Goal: Task Accomplishment & Management: Manage account settings

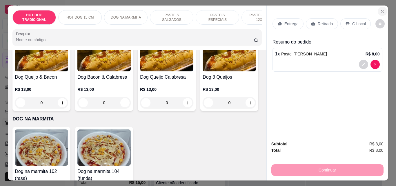
click at [381, 9] on icon "Close" at bounding box center [382, 11] width 5 height 5
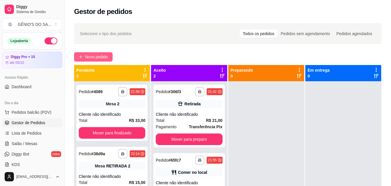
click at [92, 54] on span "Novo pedido" at bounding box center [96, 57] width 23 height 6
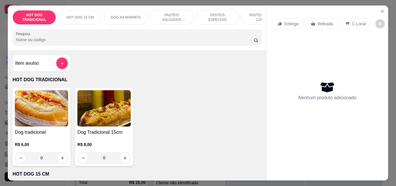
click at [322, 22] on p "Retirada" at bounding box center [324, 24] width 15 height 6
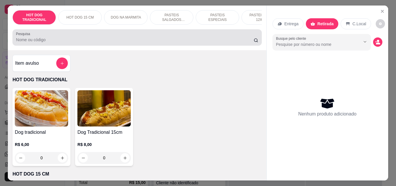
click at [41, 43] on input "Pesquisa" at bounding box center [134, 40] width 237 height 6
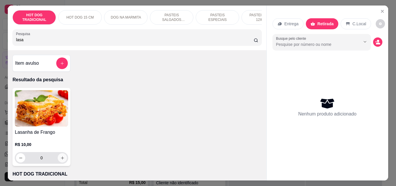
type input "lasa"
click at [60, 159] on icon "increase-product-quantity" at bounding box center [62, 157] width 4 height 4
type input "1"
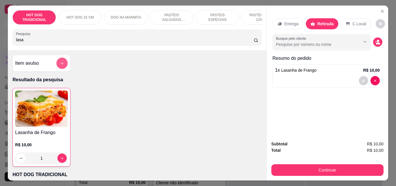
click at [60, 62] on button "add-separate-item" at bounding box center [61, 63] width 11 height 11
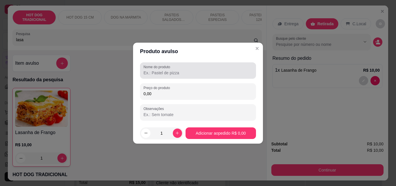
click at [154, 73] on input "Nome do produto" at bounding box center [197, 73] width 109 height 6
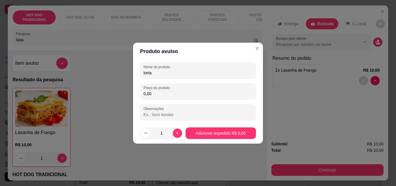
type input "torta"
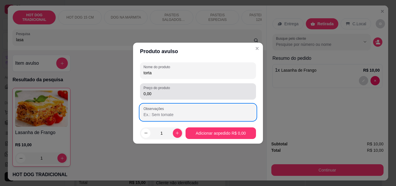
click at [153, 93] on input "0,00" at bounding box center [197, 94] width 109 height 6
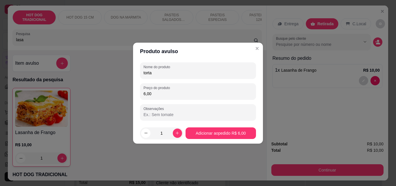
type input "6,00"
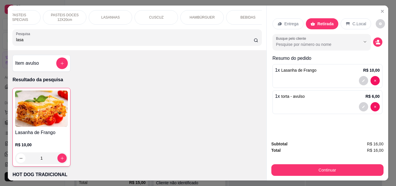
scroll to position [0, 206]
click at [243, 12] on div "BEBIDAS" at bounding box center [239, 17] width 43 height 14
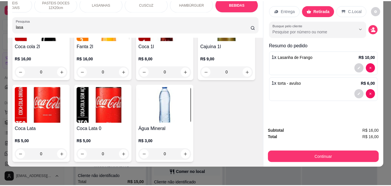
scroll to position [2156, 0]
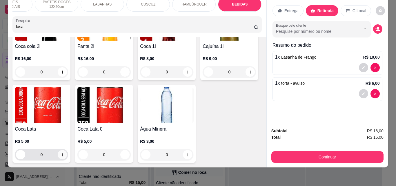
click at [65, 152] on icon "increase-product-quantity" at bounding box center [62, 154] width 4 height 4
type input "1"
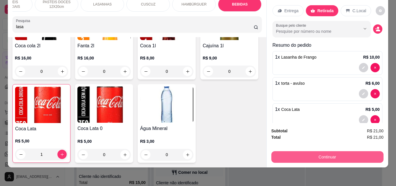
click at [328, 152] on button "Continuar" at bounding box center [327, 157] width 112 height 12
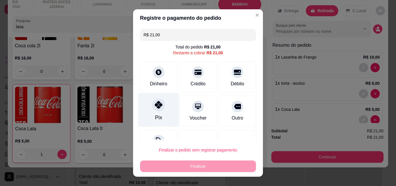
click at [155, 110] on div at bounding box center [158, 104] width 13 height 13
type input "R$ 0,00"
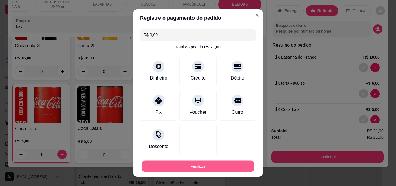
click at [196, 166] on button "Finalizar" at bounding box center [198, 165] width 112 height 11
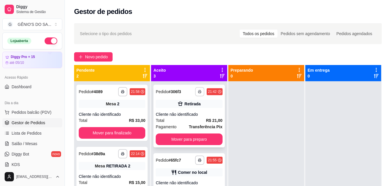
click at [199, 92] on rect "button" at bounding box center [200, 92] width 2 height 1
click at [183, 111] on button "Impressora" at bounding box center [178, 111] width 42 height 9
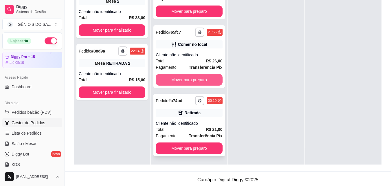
scroll to position [87, 0]
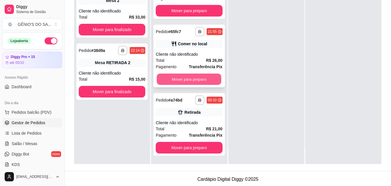
click at [169, 79] on button "Mover para preparo" at bounding box center [189, 79] width 65 height 11
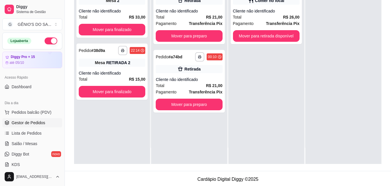
scroll to position [0, 0]
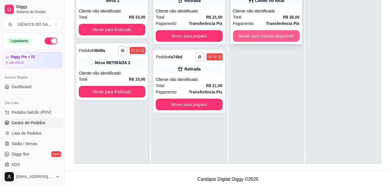
click at [261, 32] on button "Mover para retirada disponível" at bounding box center [266, 36] width 67 height 12
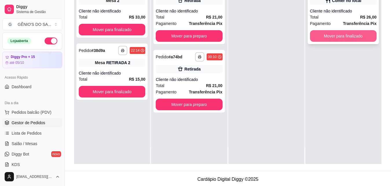
click at [367, 33] on button "Mover para finalizado" at bounding box center [343, 36] width 67 height 12
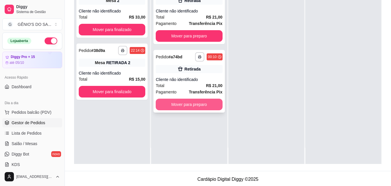
click at [182, 105] on button "Mover para preparo" at bounding box center [189, 104] width 67 height 12
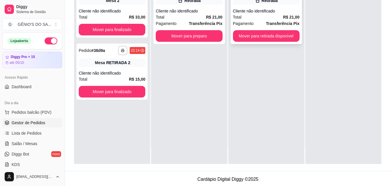
click at [281, 29] on div "**********" at bounding box center [266, 12] width 71 height 63
click at [245, 36] on button "Mover para retirada disponível" at bounding box center [266, 36] width 67 height 12
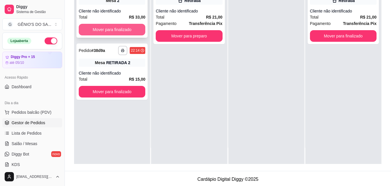
click at [98, 28] on button "Mover para finalizado" at bounding box center [112, 30] width 67 height 12
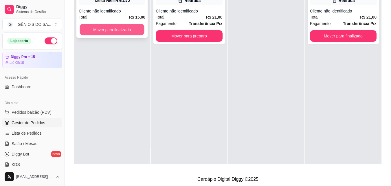
click at [106, 31] on button "Mover para finalizado" at bounding box center [112, 29] width 65 height 11
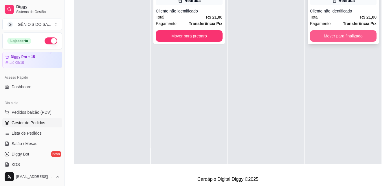
click at [351, 36] on button "Mover para finalizado" at bounding box center [343, 36] width 67 height 12
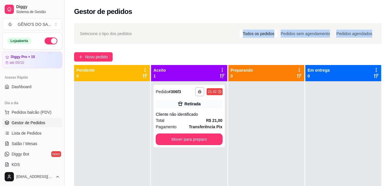
drag, startPoint x: 215, startPoint y: 47, endPoint x: 222, endPoint y: 28, distance: 19.5
click at [222, 28] on div "**********" at bounding box center [228, 139] width 326 height 238
click at [218, 20] on div "**********" at bounding box center [228, 139] width 326 height 238
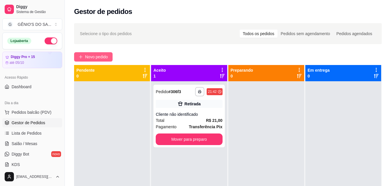
click at [93, 56] on span "Novo pedido" at bounding box center [96, 57] width 23 height 6
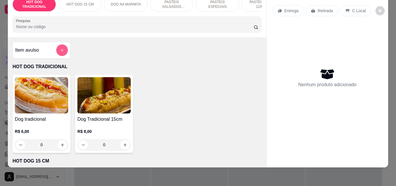
click at [56, 46] on button "add-separate-item" at bounding box center [62, 50] width 12 height 12
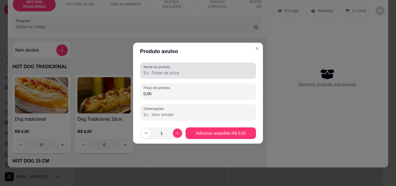
click at [206, 75] on input "Nome do produto" at bounding box center [197, 73] width 109 height 6
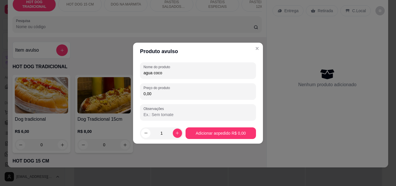
type input "agua coco"
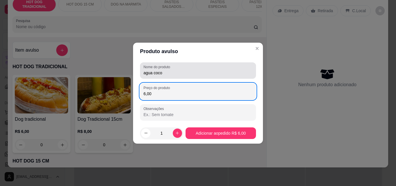
type input "6,00"
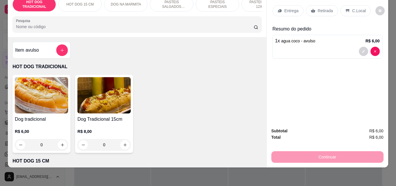
click at [318, 8] on p "Retirada" at bounding box center [324, 11] width 15 height 6
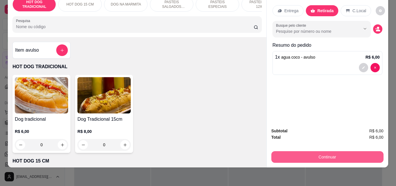
click at [327, 153] on button "Continuar" at bounding box center [327, 157] width 112 height 12
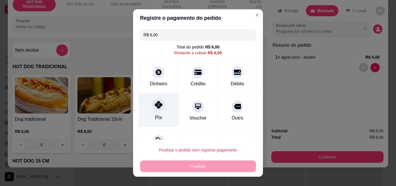
click at [159, 110] on div "Pix" at bounding box center [158, 110] width 41 height 34
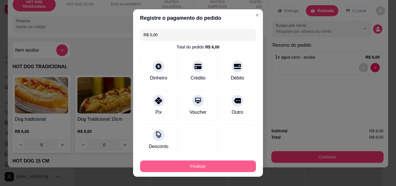
click at [181, 167] on button "Finalizar" at bounding box center [198, 166] width 116 height 12
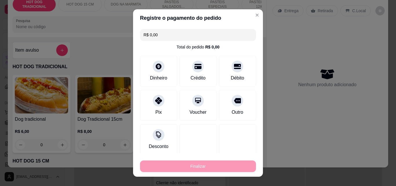
type input "-R$ 6,00"
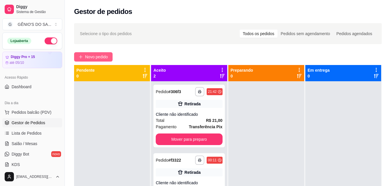
click at [96, 52] on button "Novo pedido" at bounding box center [93, 56] width 39 height 9
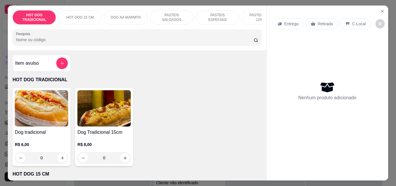
click at [165, 16] on p "PASTEIS SALGADOS 12X20cm" at bounding box center [172, 17] width 34 height 9
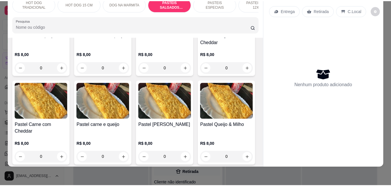
scroll to position [596, 0]
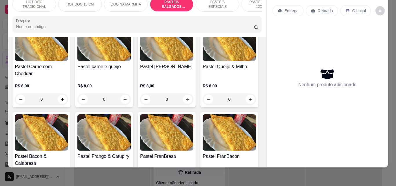
click at [65, 12] on icon "increase-product-quantity" at bounding box center [62, 10] width 4 height 4
type input "1"
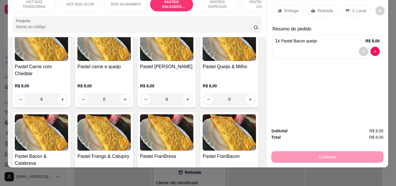
click at [322, 8] on p "Retirada" at bounding box center [324, 11] width 15 height 6
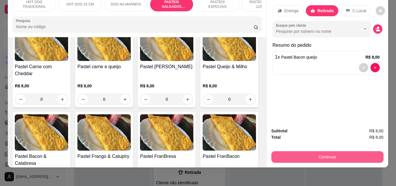
click at [334, 156] on button "Continuar" at bounding box center [327, 157] width 112 height 12
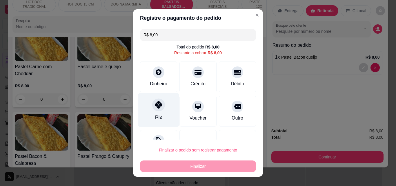
click at [159, 113] on div "Pix" at bounding box center [158, 110] width 41 height 34
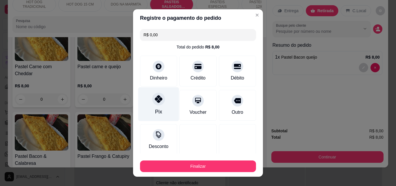
type input "R$ 0,00"
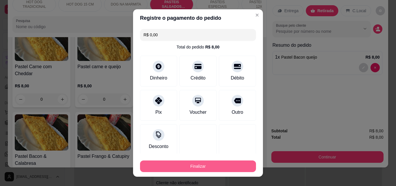
click at [192, 167] on button "Finalizar" at bounding box center [198, 166] width 116 height 12
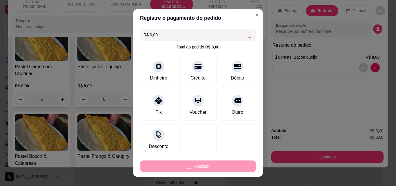
type input "0"
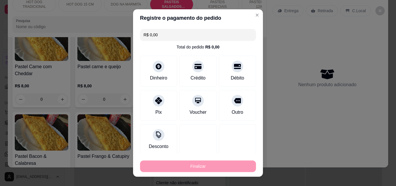
type input "-R$ 8,00"
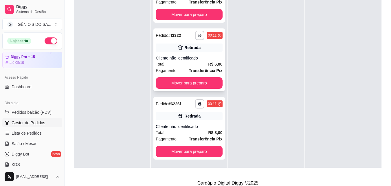
scroll to position [88, 0]
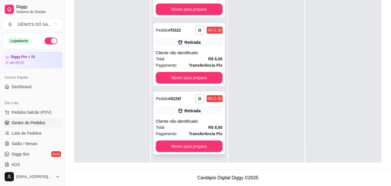
click at [192, 115] on div "**********" at bounding box center [188, 123] width 71 height 63
click at [182, 144] on button "Mover para preparo" at bounding box center [189, 146] width 67 height 12
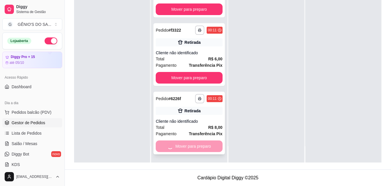
scroll to position [0, 0]
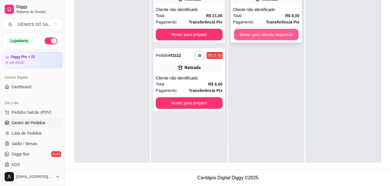
click at [274, 31] on button "Mover para retirada disponível" at bounding box center [266, 34] width 65 height 11
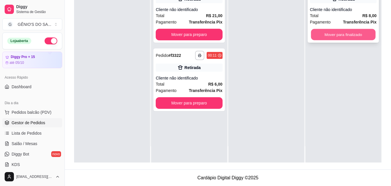
click at [348, 34] on button "Mover para finalizado" at bounding box center [343, 34] width 65 height 11
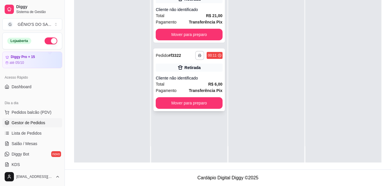
click at [196, 54] on button "button" at bounding box center [199, 55] width 9 height 9
click at [180, 76] on button "Impressora" at bounding box center [183, 75] width 42 height 9
click at [178, 101] on button "Mover para preparo" at bounding box center [189, 102] width 65 height 11
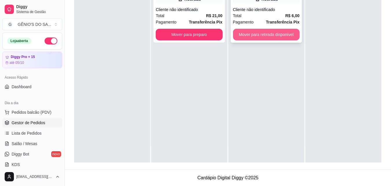
click at [276, 34] on button "Mover para retirada disponível" at bounding box center [266, 35] width 67 height 12
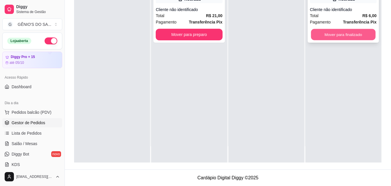
click at [345, 37] on button "Mover para finalizado" at bounding box center [343, 34] width 65 height 11
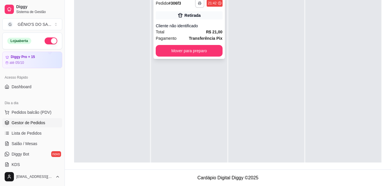
click at [200, 4] on icon "button" at bounding box center [199, 3] width 3 height 1
click at [190, 22] on button "Impressora" at bounding box center [182, 23] width 41 height 9
click at [188, 51] on button "Mover para preparo" at bounding box center [189, 51] width 67 height 12
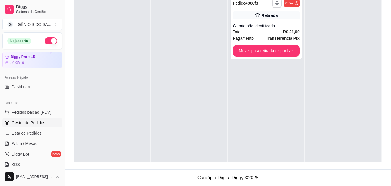
click at [300, 47] on div "**********" at bounding box center [266, 86] width 76 height 186
click at [278, 52] on button "Mover para retirada disponível" at bounding box center [266, 50] width 65 height 11
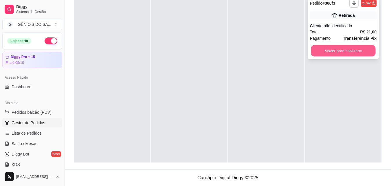
click at [319, 48] on button "Mover para finalizado" at bounding box center [343, 50] width 65 height 11
